Goal: Transaction & Acquisition: Purchase product/service

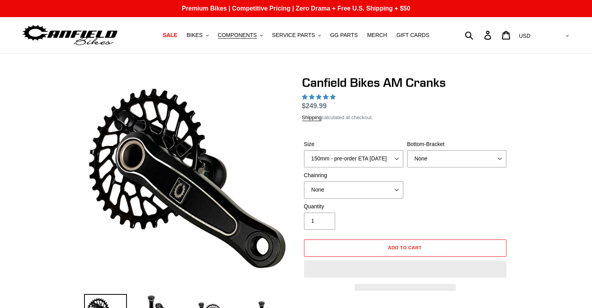
select select "highest-rating"
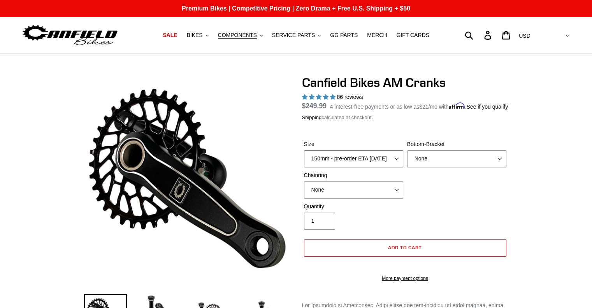
click at [385, 167] on select "150mm - pre-order ETA 9/30/25 155mm - pre-order ETA 9/30/25 160mm - pre-order E…" at bounding box center [353, 158] width 99 height 17
select select "160mm - pre-order ETA 9/30/25"
click at [304, 160] on select "150mm - pre-order ETA 9/30/25 155mm - pre-order ETA 9/30/25 160mm - pre-order E…" at bounding box center [353, 158] width 99 height 17
click at [428, 167] on select "None BSA Threaded 68/73mm Press Fit PF92" at bounding box center [456, 158] width 99 height 17
click at [407, 160] on select "None BSA Threaded 68/73mm Press Fit PF92" at bounding box center [456, 158] width 99 height 17
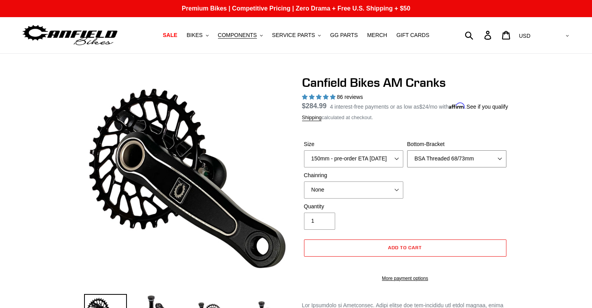
click at [437, 167] on select "None BSA Threaded 68/73mm Press Fit PF92" at bounding box center [456, 158] width 99 height 17
click at [407, 160] on select "None BSA Threaded 68/73mm Press Fit PF92" at bounding box center [456, 158] width 99 height 17
click at [436, 167] on select "None BSA Threaded 68/73mm Press Fit PF92" at bounding box center [456, 158] width 99 height 17
select select "BSA Threaded 68/73mm"
click at [407, 160] on select "None BSA Threaded 68/73mm Press Fit PF92" at bounding box center [456, 158] width 99 height 17
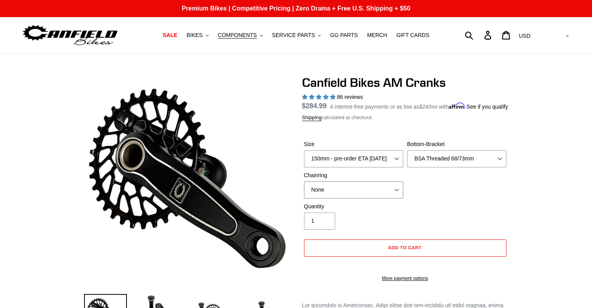
click at [360, 197] on select "None 30t Round (Boost 148) 30t Oval (Boost 148) 32t Round (Boost 148) 32t Oval …" at bounding box center [353, 189] width 99 height 17
click at [177, 34] on span "SALE" at bounding box center [170, 35] width 14 height 7
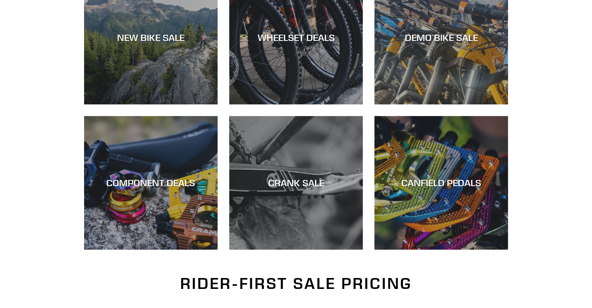
scroll to position [272, 0]
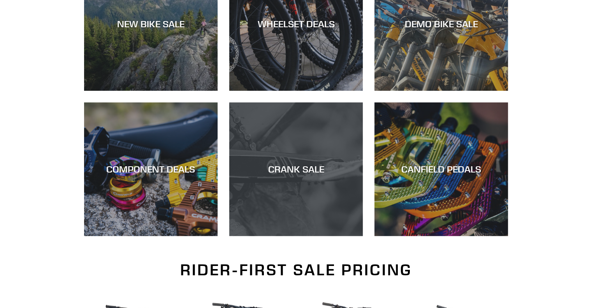
click at [284, 236] on div "CRANK SALE" at bounding box center [295, 236] width 133 height 0
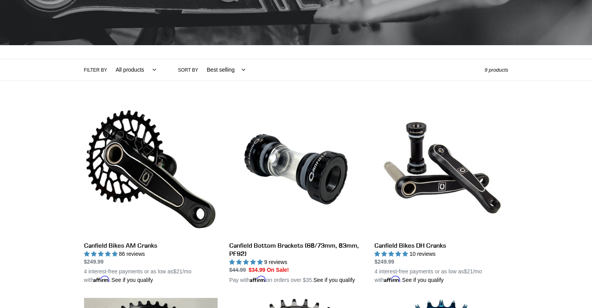
scroll to position [78, 0]
